Goal: Navigation & Orientation: Find specific page/section

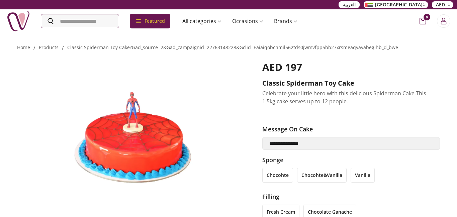
type input "**********"
click at [303, 176] on li "chocohte&vanilla" at bounding box center [322, 175] width 50 height 15
click at [285, 174] on li "chocohte" at bounding box center [277, 175] width 31 height 15
click at [326, 212] on li "chocolate ganache" at bounding box center [330, 212] width 53 height 15
click at [362, 175] on li "vanilla" at bounding box center [363, 175] width 24 height 15
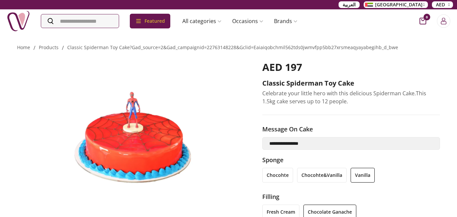
click at [293, 211] on li "fresh cream" at bounding box center [280, 212] width 37 height 15
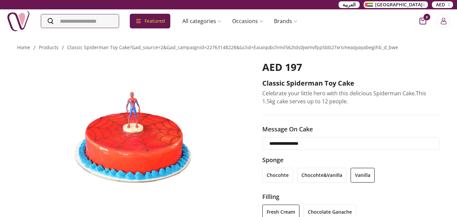
click at [378, 142] on input "**********" at bounding box center [351, 143] width 178 height 13
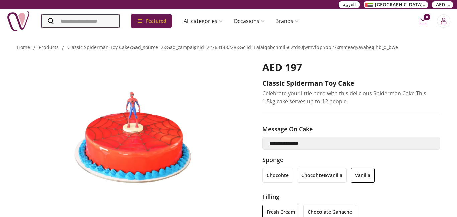
click at [120, 25] on input "Search" at bounding box center [80, 20] width 79 height 13
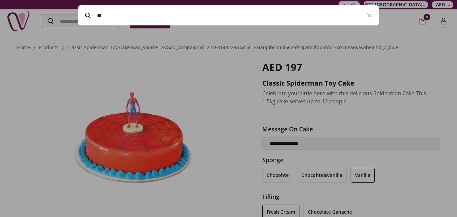
type input "*"
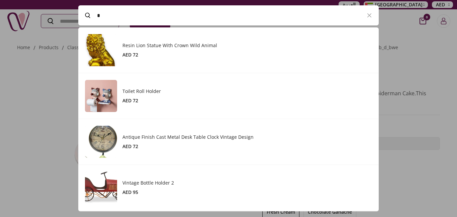
scroll to position [184, 301]
type input "**"
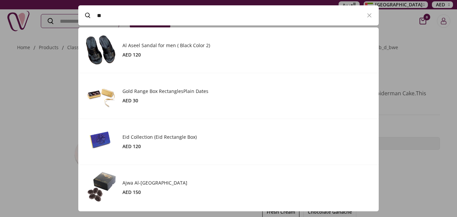
click at [130, 76] on div "Gold Range Box RectanglesPlain Dates AED 30" at bounding box center [228, 96] width 301 height 46
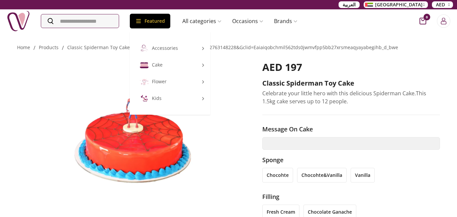
click at [163, 20] on div "Featured" at bounding box center [150, 21] width 40 height 15
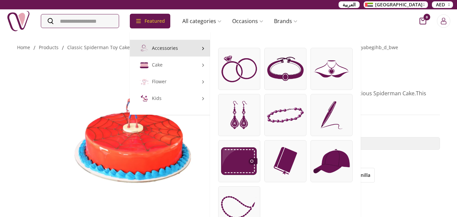
click at [172, 47] on link "Accessories" at bounding box center [170, 48] width 80 height 17
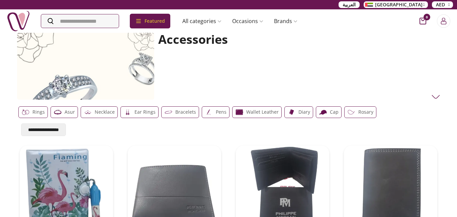
click at [437, 70] on div "Accessories" at bounding box center [297, 66] width 286 height 67
click at [435, 93] on img at bounding box center [436, 97] width 8 height 8
click at [441, 3] on span "AED" at bounding box center [440, 4] width 9 height 7
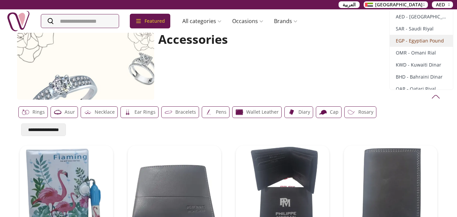
click at [438, 40] on span "EGP - Egyptian Pound" at bounding box center [420, 40] width 48 height 7
